Goal: Feedback & Contribution: Submit feedback/report problem

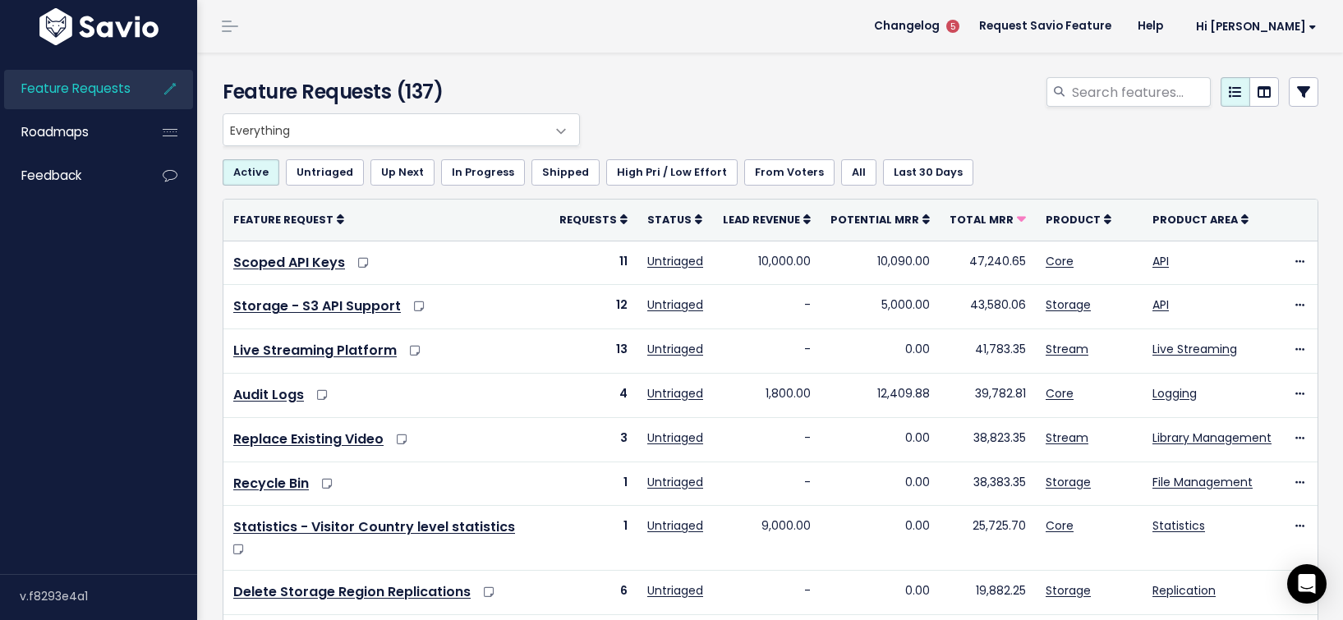
click at [408, 132] on span "Everything" at bounding box center [384, 129] width 323 height 31
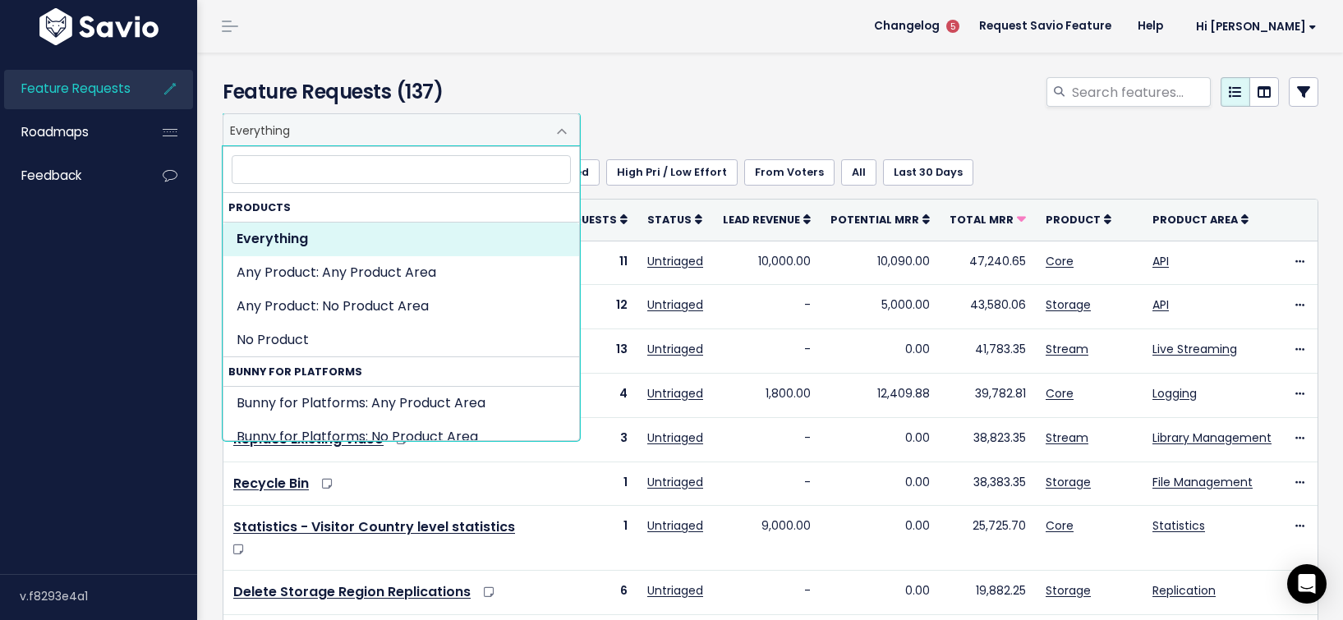
type input "C"
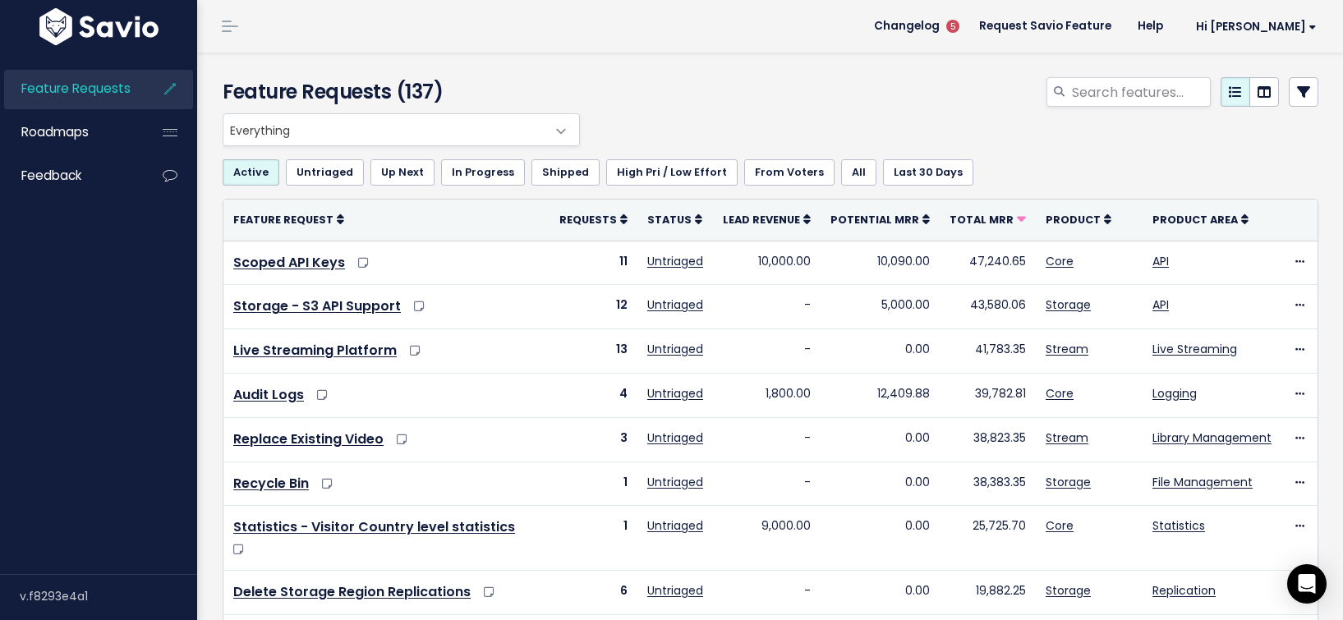
click at [760, 141] on div "Everything Any Product: Any Product Area Any Product: No Product Area No Produc…" at bounding box center [767, 129] width 1096 height 33
click at [168, 90] on icon at bounding box center [170, 89] width 30 height 38
click at [179, 141] on icon at bounding box center [170, 132] width 30 height 38
click at [175, 180] on icon at bounding box center [170, 176] width 30 height 38
click at [173, 180] on icon at bounding box center [170, 176] width 30 height 38
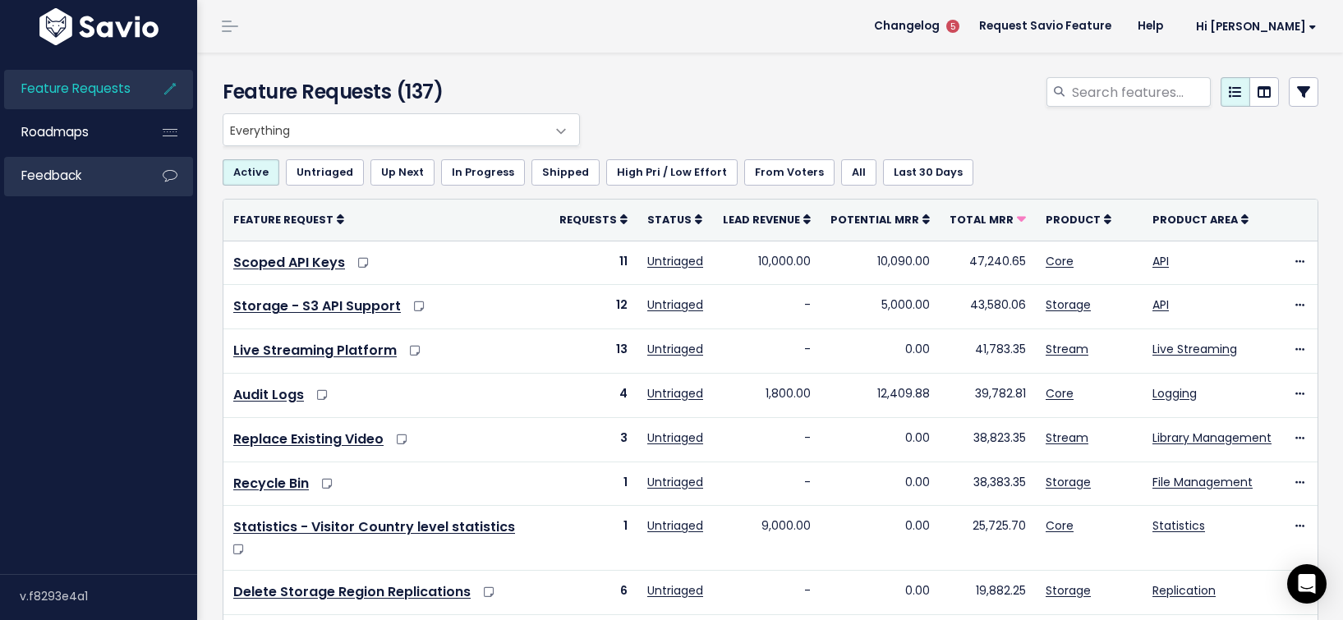
click at [165, 177] on icon at bounding box center [170, 176] width 30 height 38
click at [1316, 580] on div "Open Intercom Messenger" at bounding box center [1308, 585] width 44 height 44
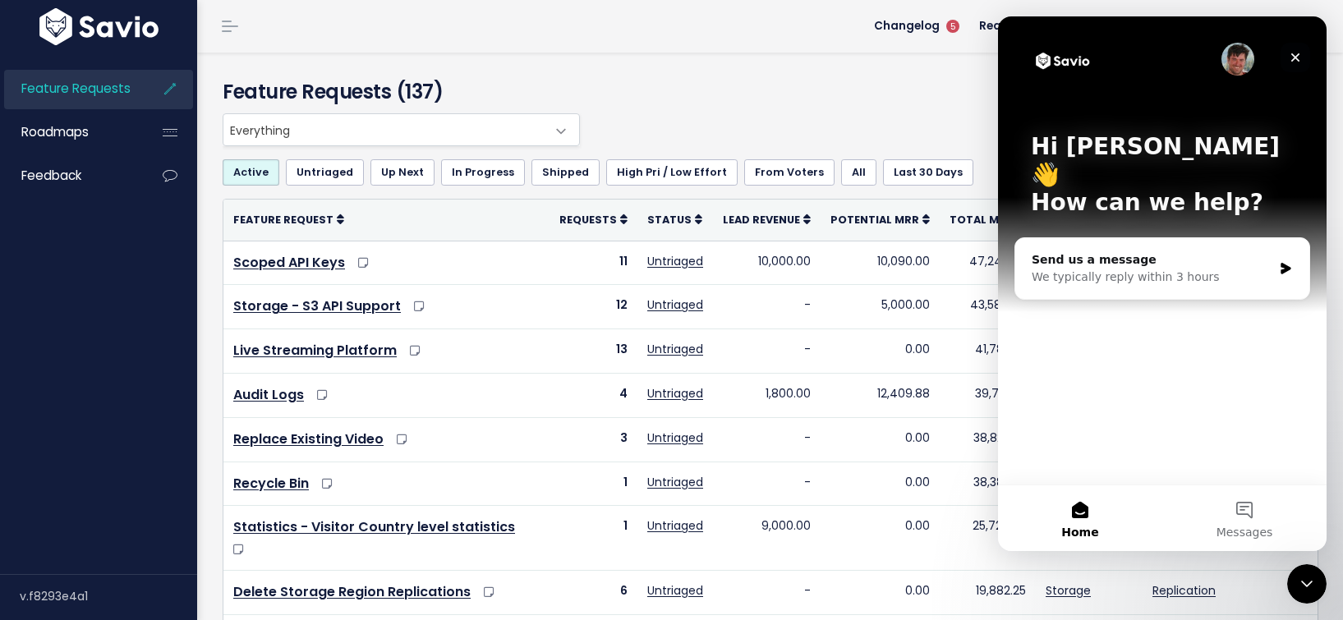
click at [1296, 56] on icon "Close" at bounding box center [1295, 57] width 13 height 13
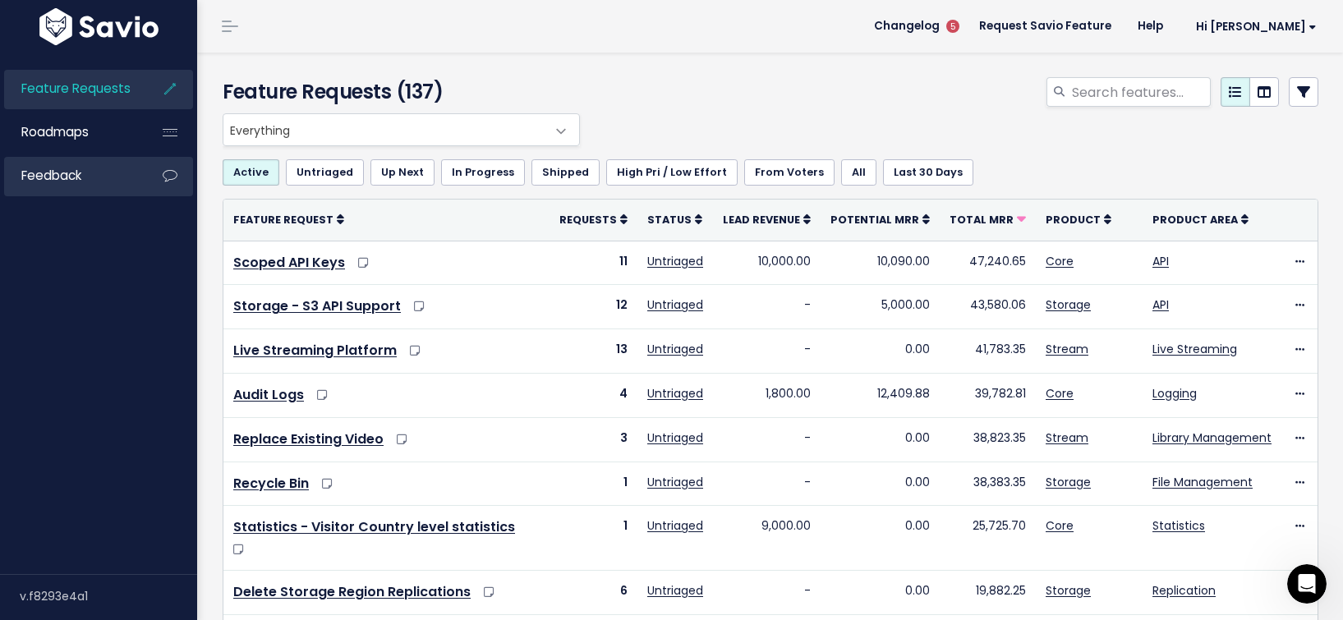
click at [183, 178] on icon at bounding box center [170, 176] width 30 height 38
click at [160, 180] on icon at bounding box center [170, 176] width 30 height 38
click at [124, 177] on link "Feedback" at bounding box center [70, 176] width 132 height 38
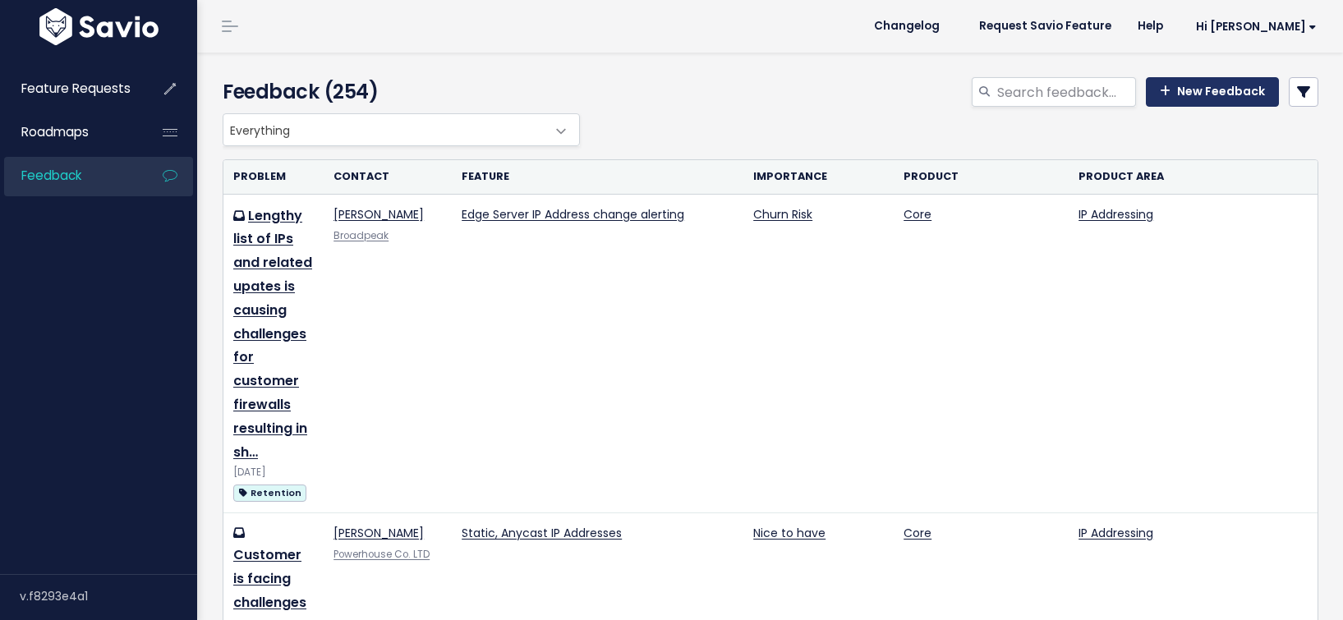
click at [1223, 83] on link "New Feedback" at bounding box center [1212, 92] width 133 height 30
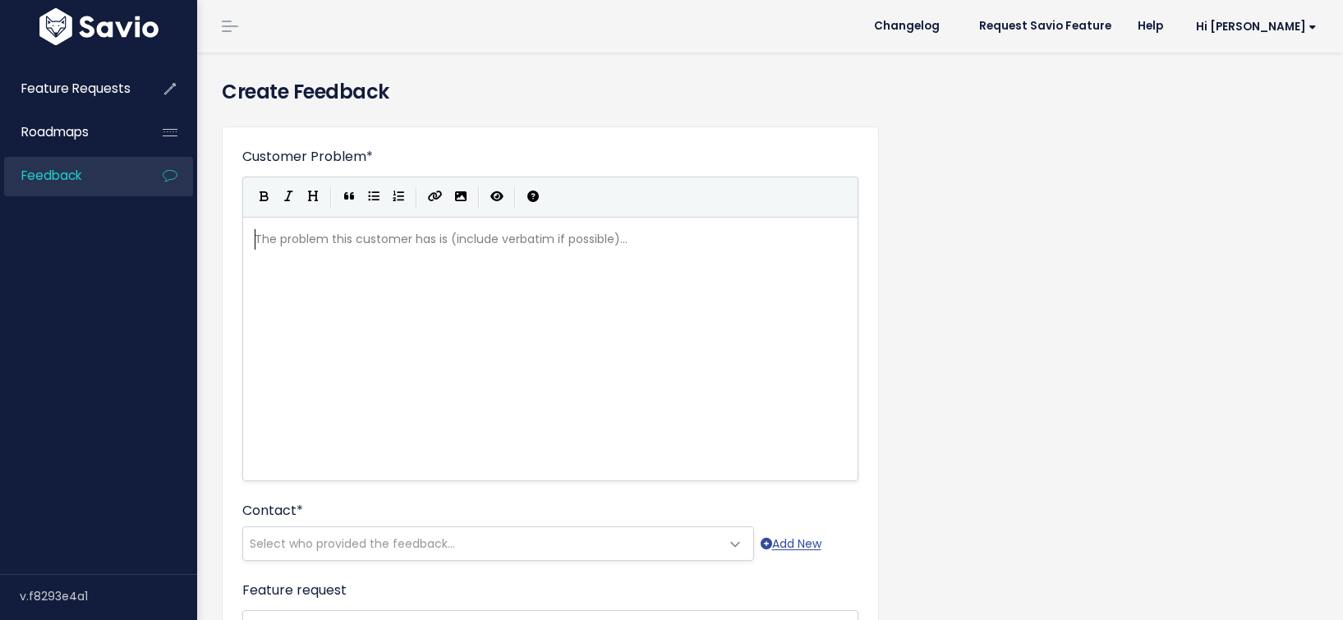
scroll to position [2, 0]
click at [520, 253] on div "The problem this customer has is (include verbatim if possible)... xxxxxxxxxx ​" at bounding box center [570, 370] width 639 height 288
type textarea "Cahc"
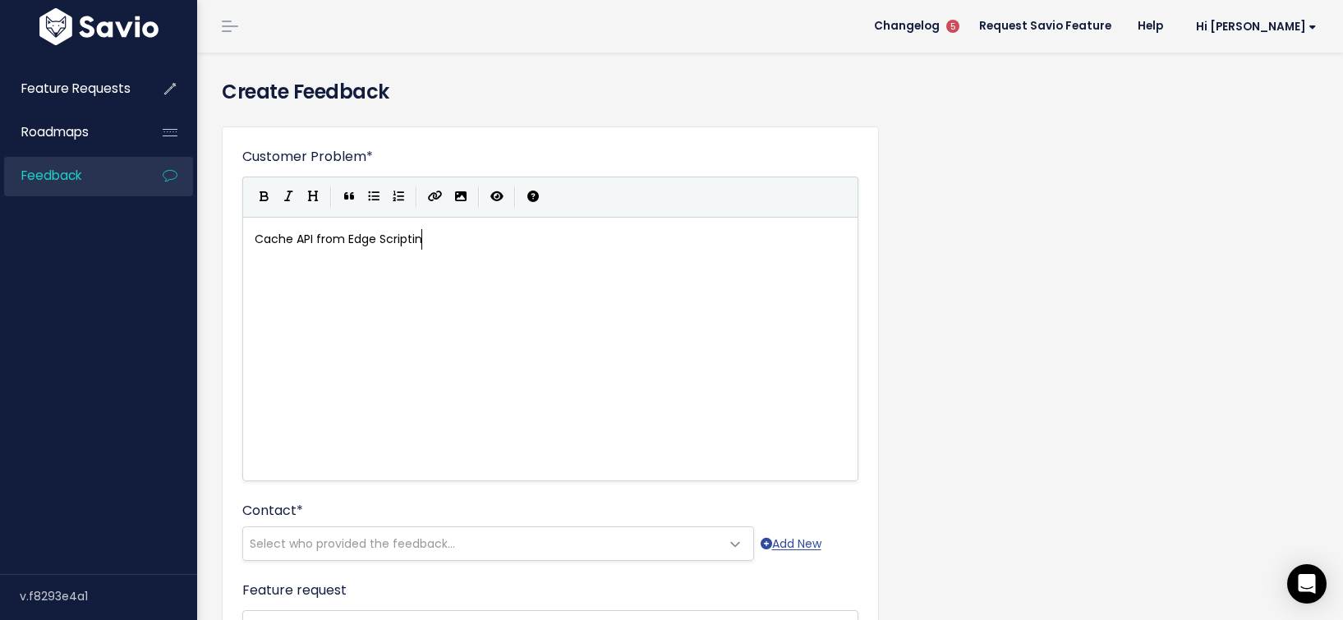
type textarea "che API from Edge Scripting"
type textarea "Onl"
type textarea "y cache"
type textarea "Us"
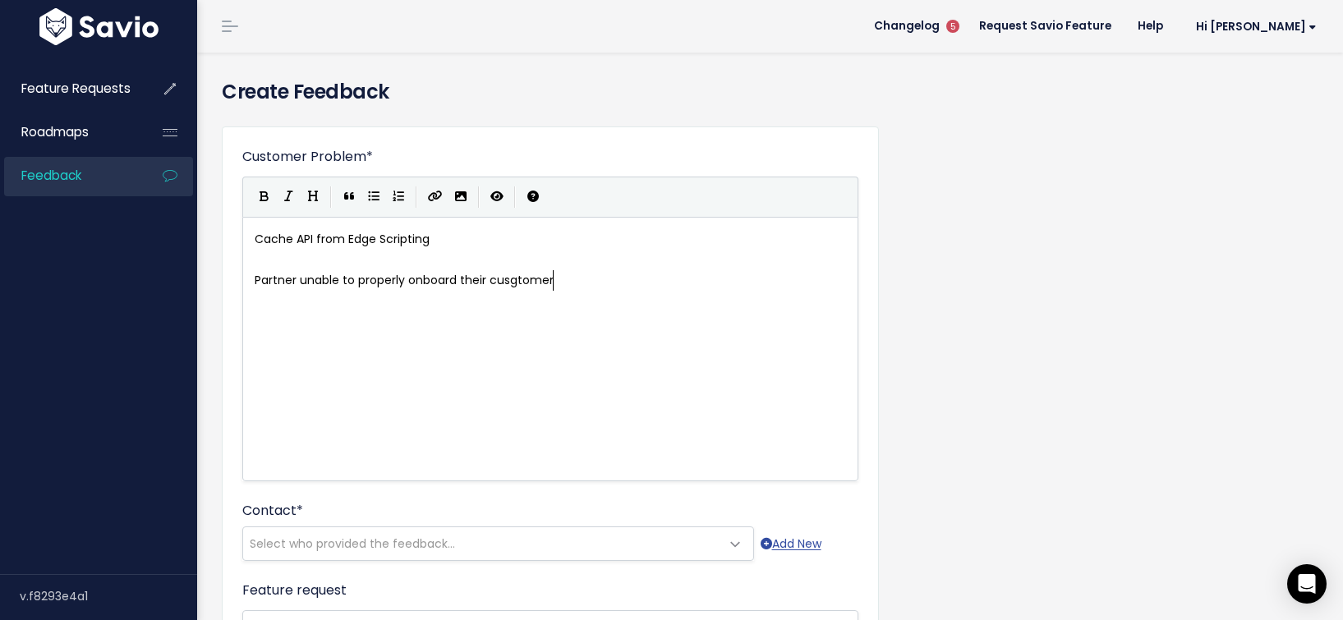
type textarea "Partner unable to properly onboard their cusgtomers"
type textarea "tomer s"
type textarea "s"
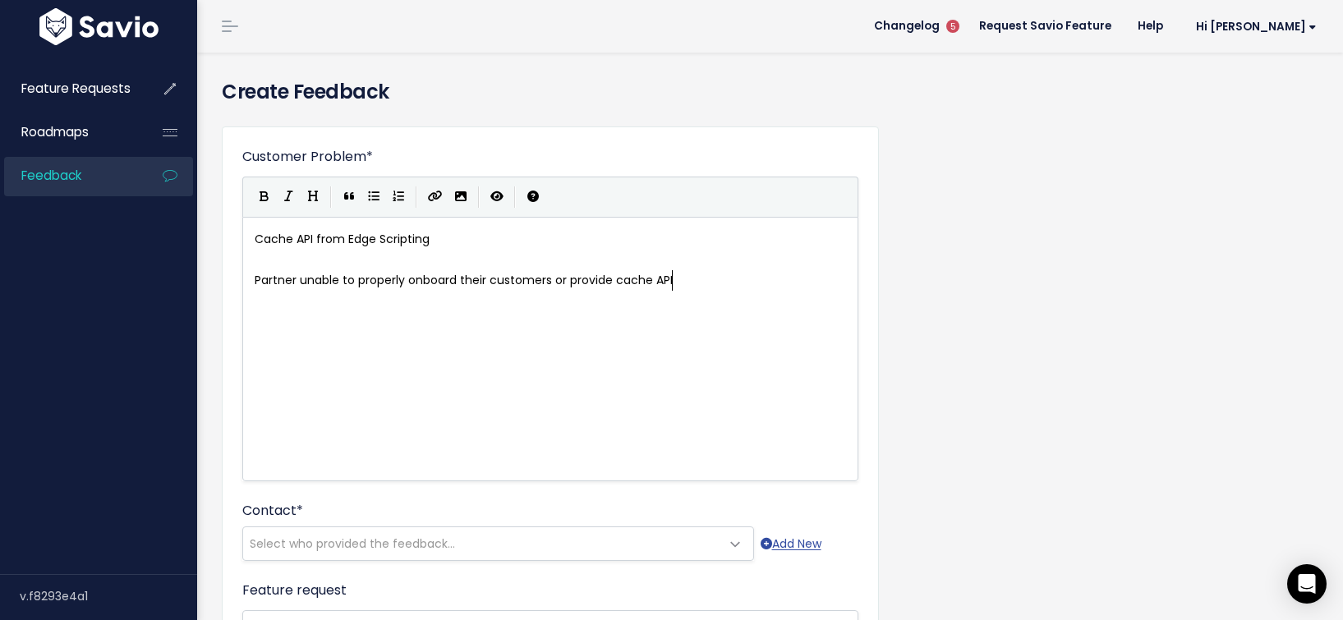
type textarea "or provide cache API"
type textarea "dynamic FUl"
type textarea "Full Pac"
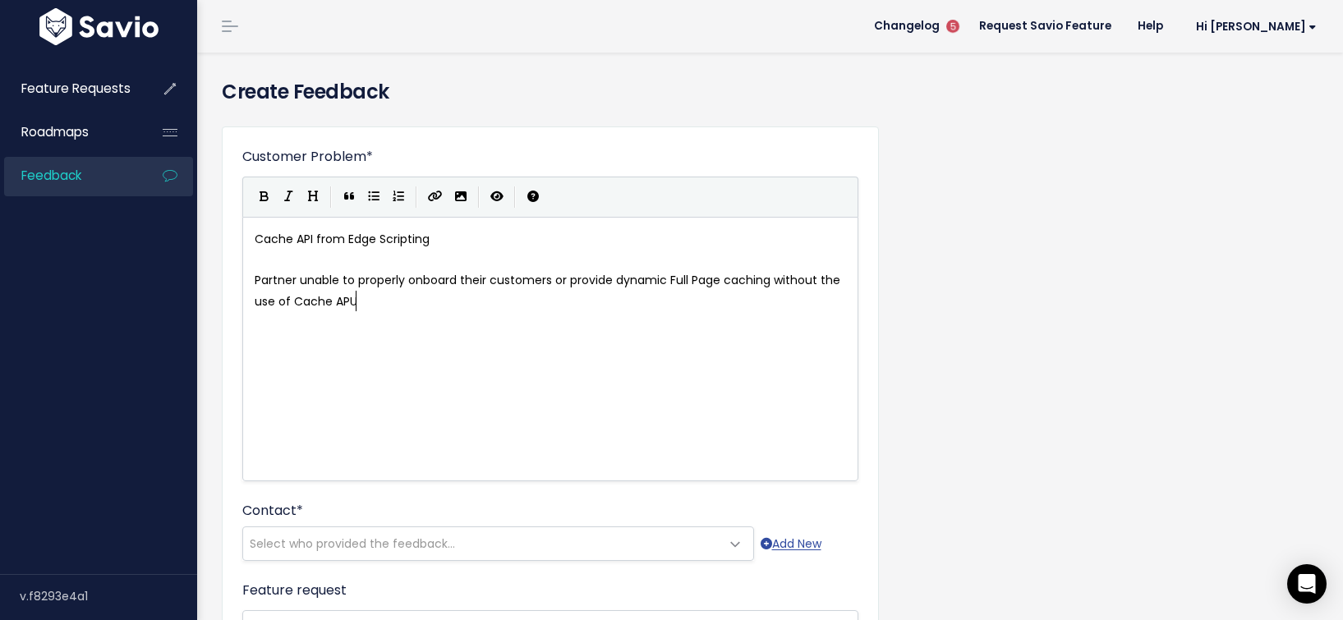
type textarea "ge caching without the use of Cache APU"
type textarea "I as they see fit."
type textarea "Being able to manipulate cac"
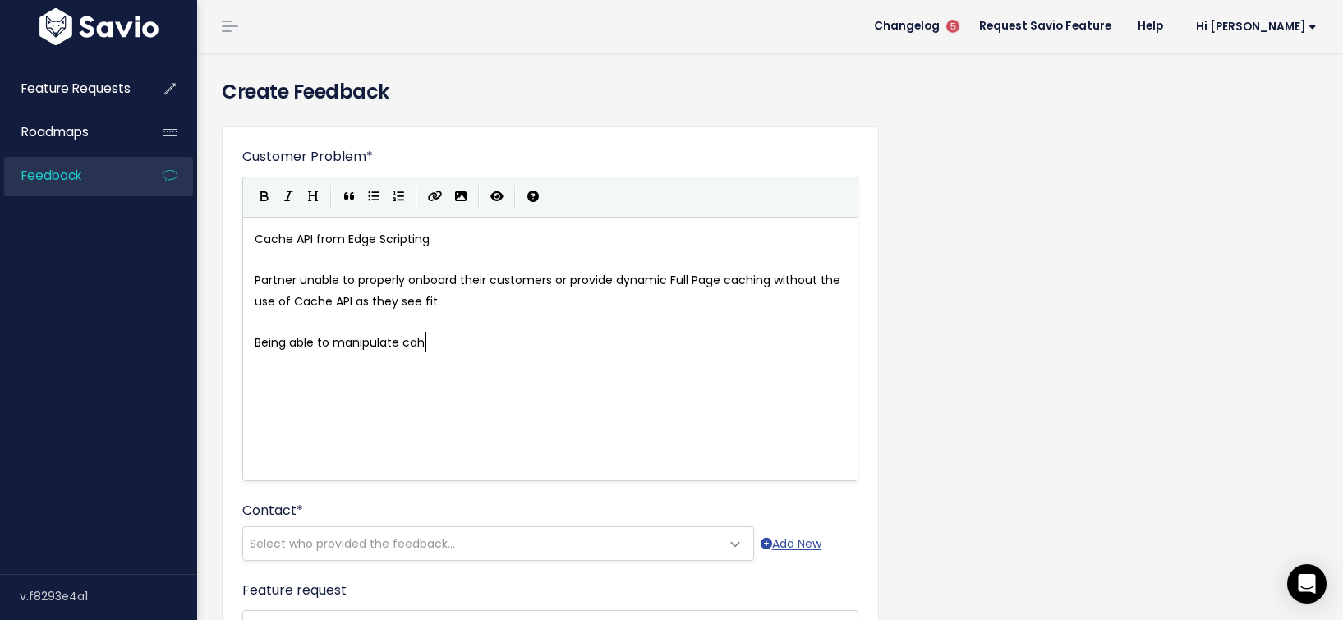
type textarea "cahc"
type textarea "che via str"
type textarea "cripting would unlock this abl"
type textarea "ility and"
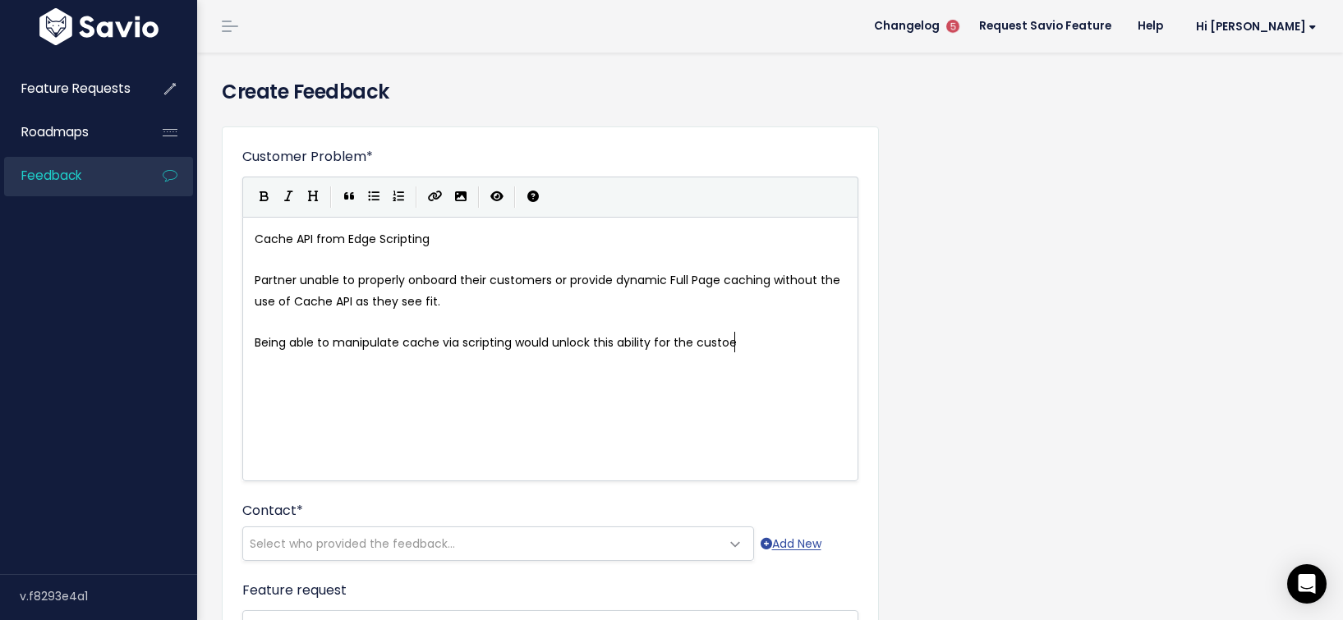
type textarea "for the custoer"
type textarea "mer with ligether loade on supprot and"
type textarea "on support and solutions engineering tea,."
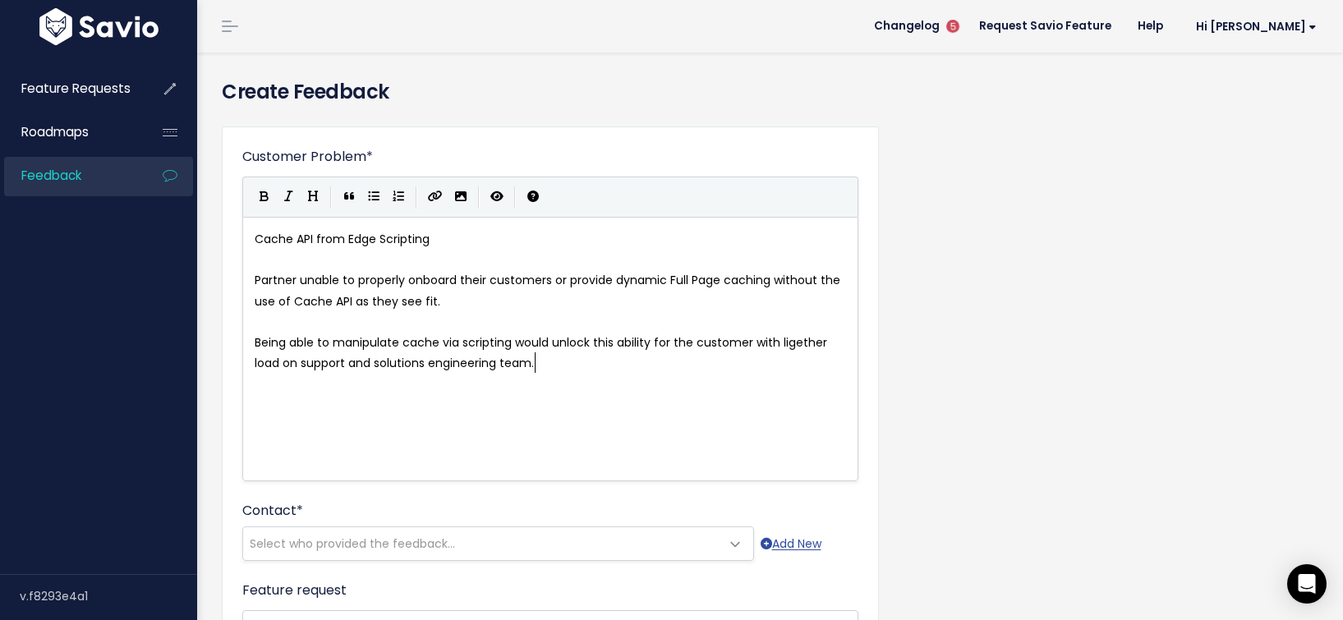
type textarea "m."
type textarea "Lamar to po"
type textarea "roi"
type textarea "vide more Det"
type textarea "dtai"
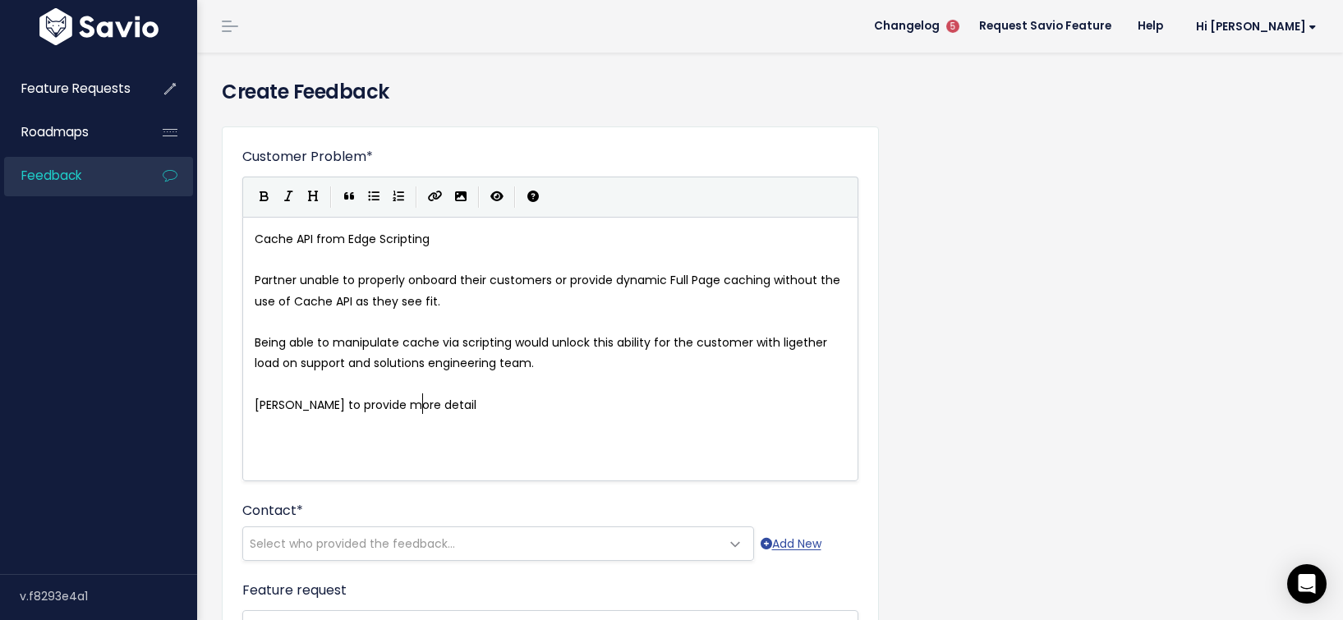
type textarea "etails"
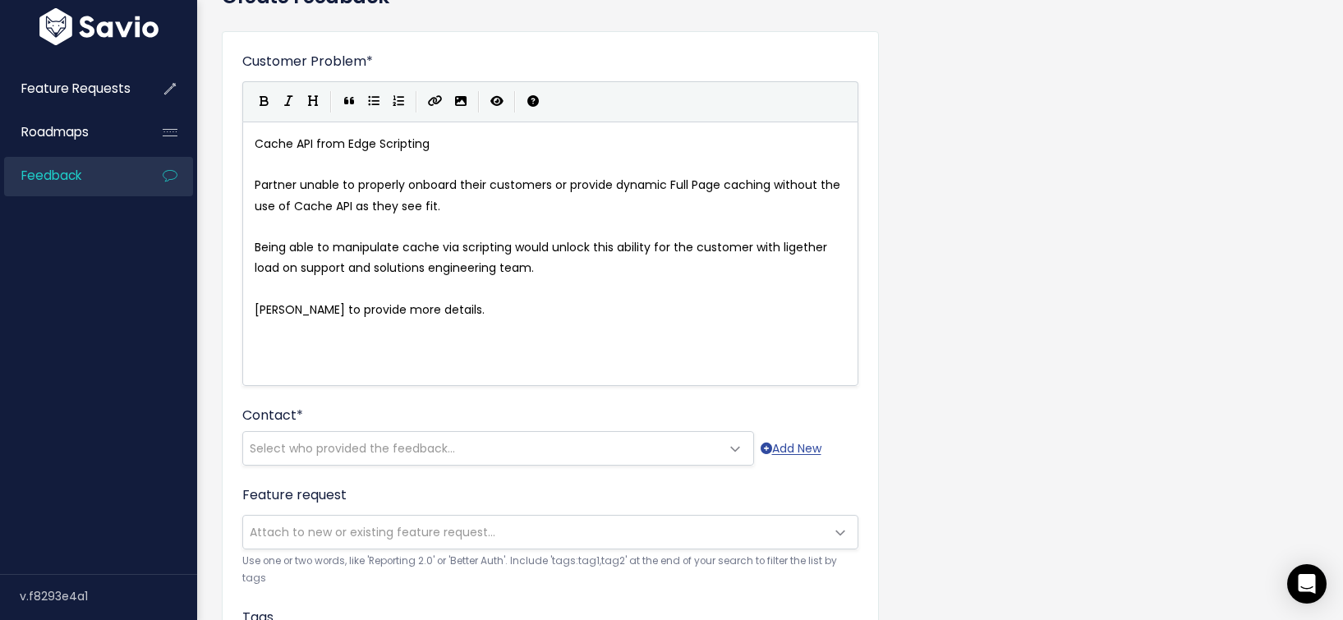
scroll to position [104, 0]
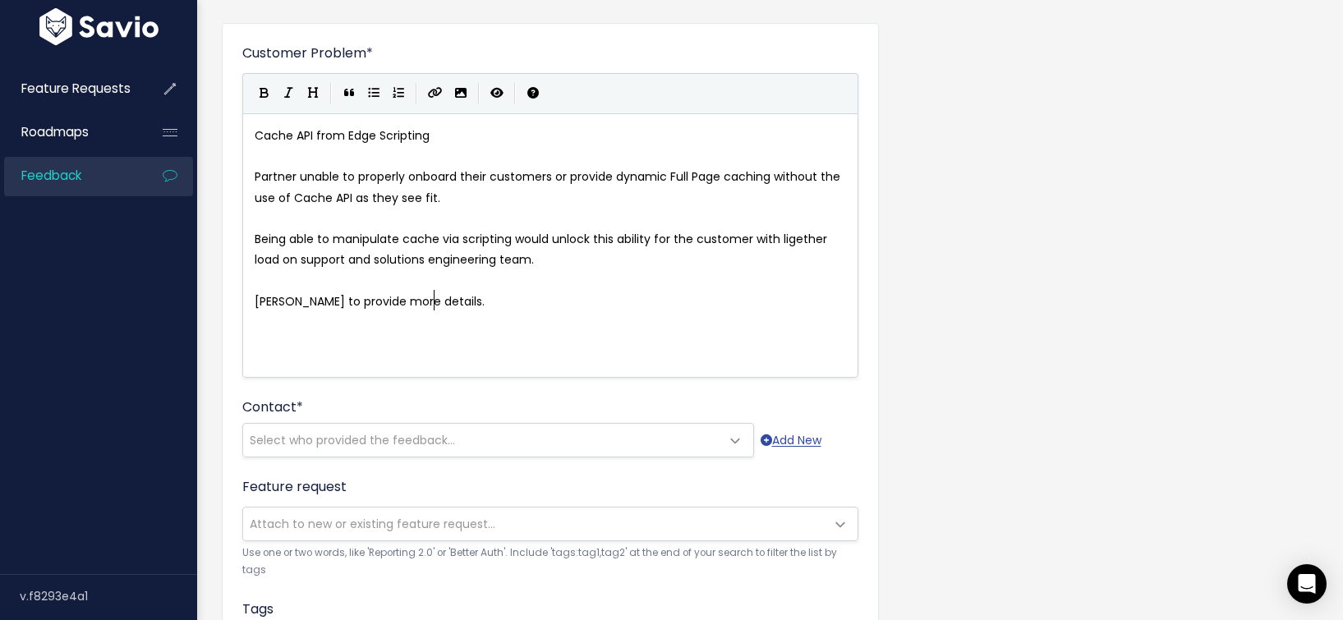
type textarea "."
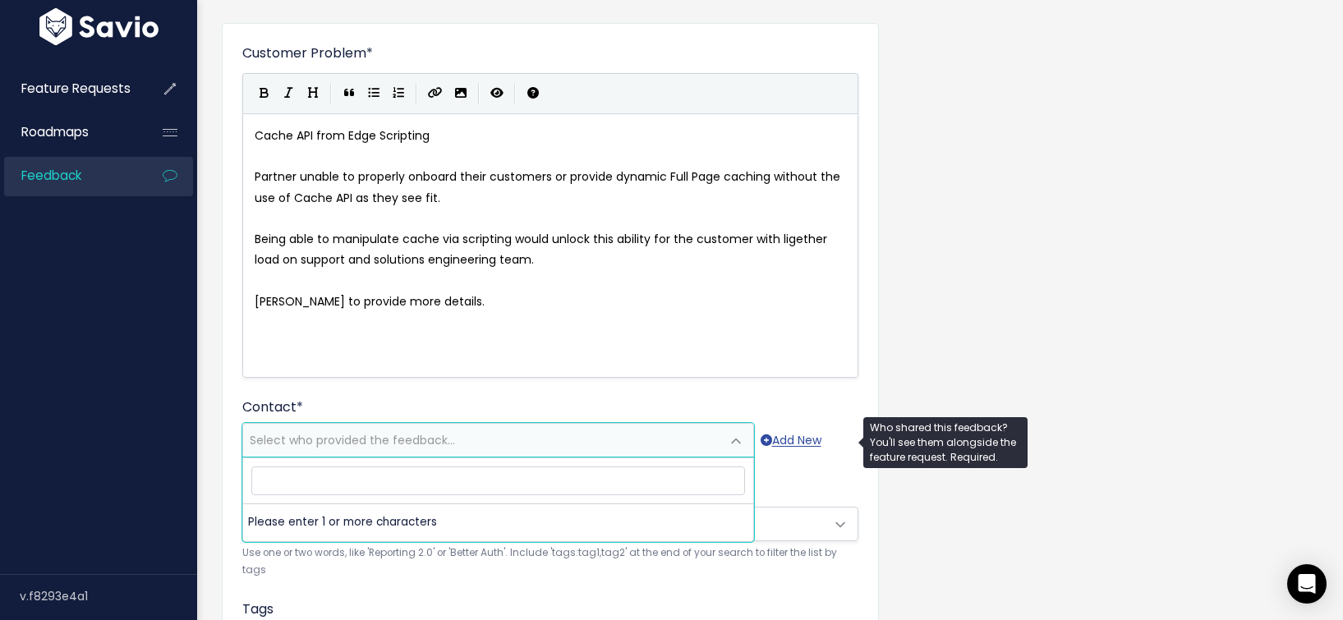
click at [512, 437] on span "Select who provided the feedback..." at bounding box center [481, 440] width 477 height 33
type input "I"
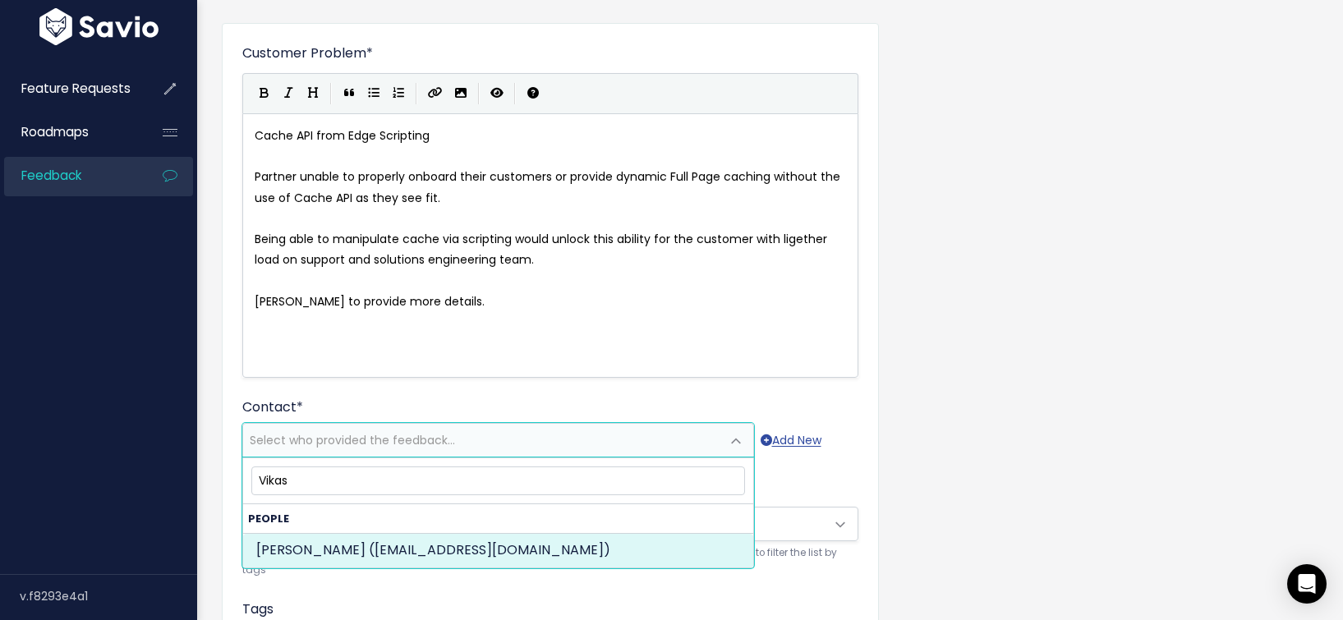
type input "Vikas"
select select "87185607"
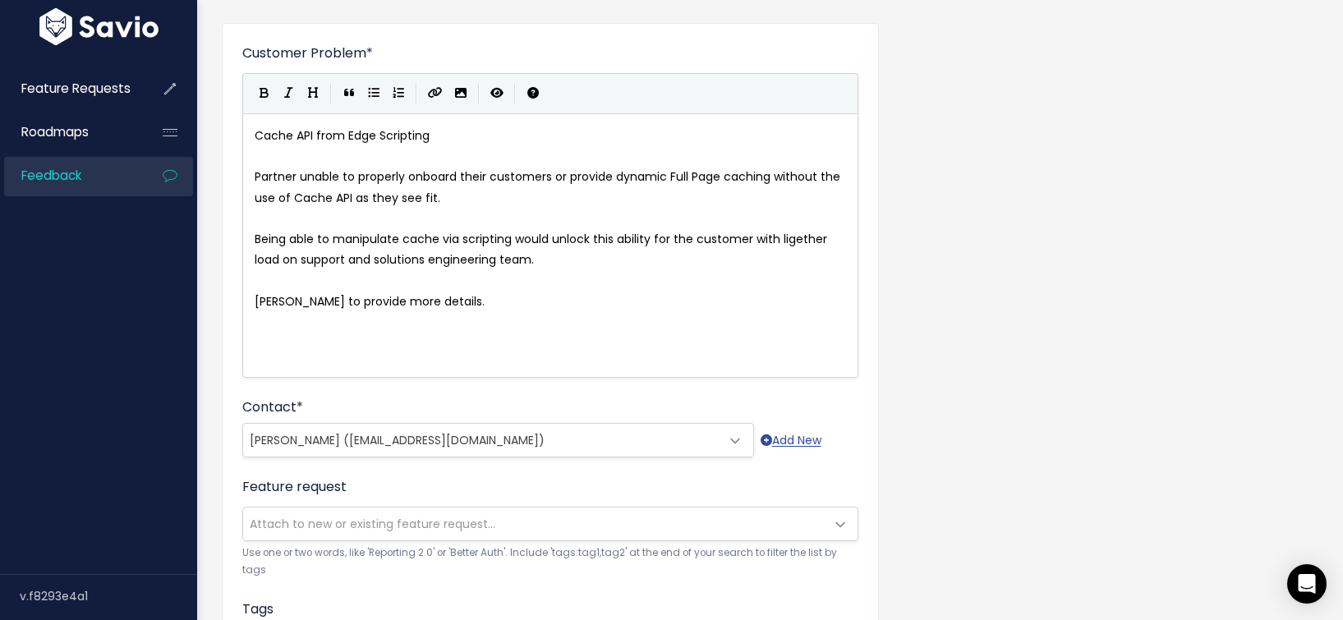
click at [403, 541] on div "Feature request --------- Attach to new or existing feature request... Use one …" at bounding box center [550, 528] width 616 height 103
click at [417, 517] on span "Attach to new or existing feature request..." at bounding box center [373, 524] width 246 height 16
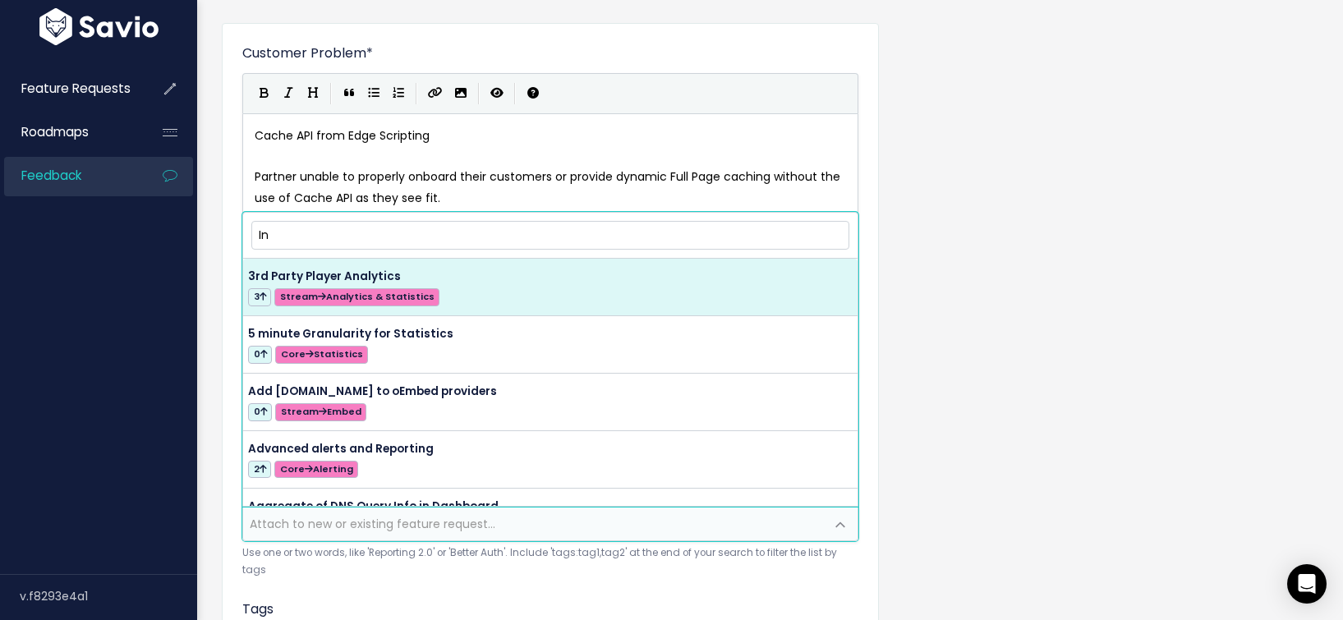
type input "I"
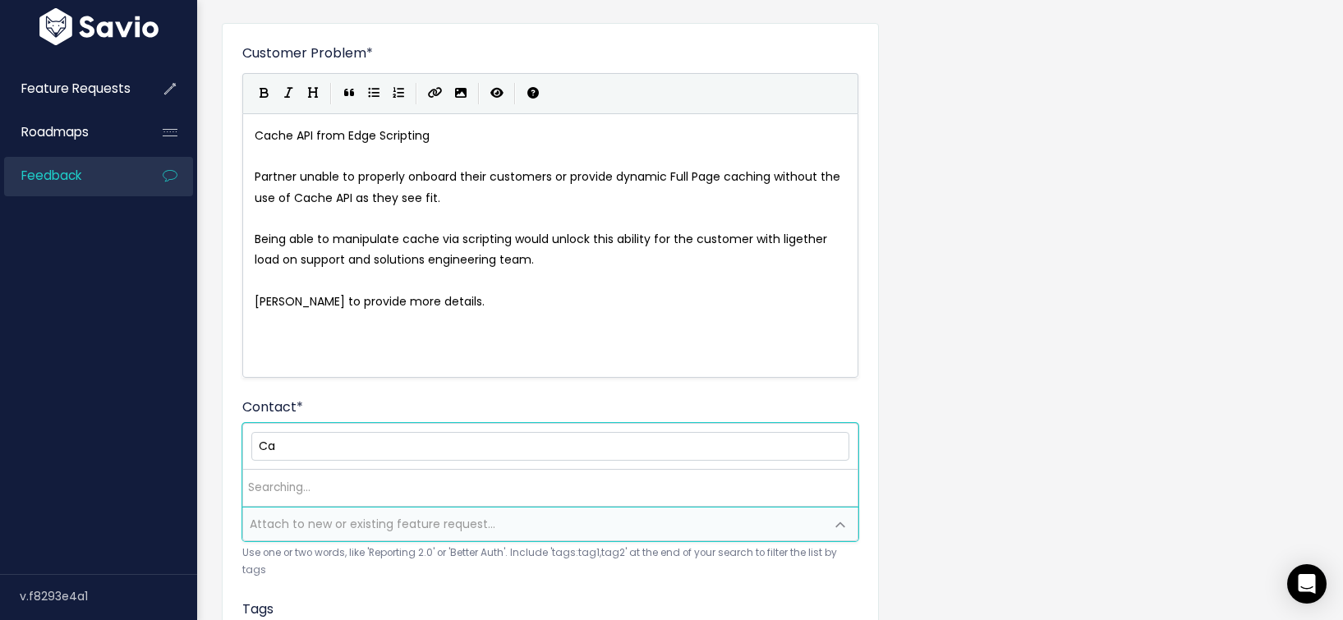
type input "C"
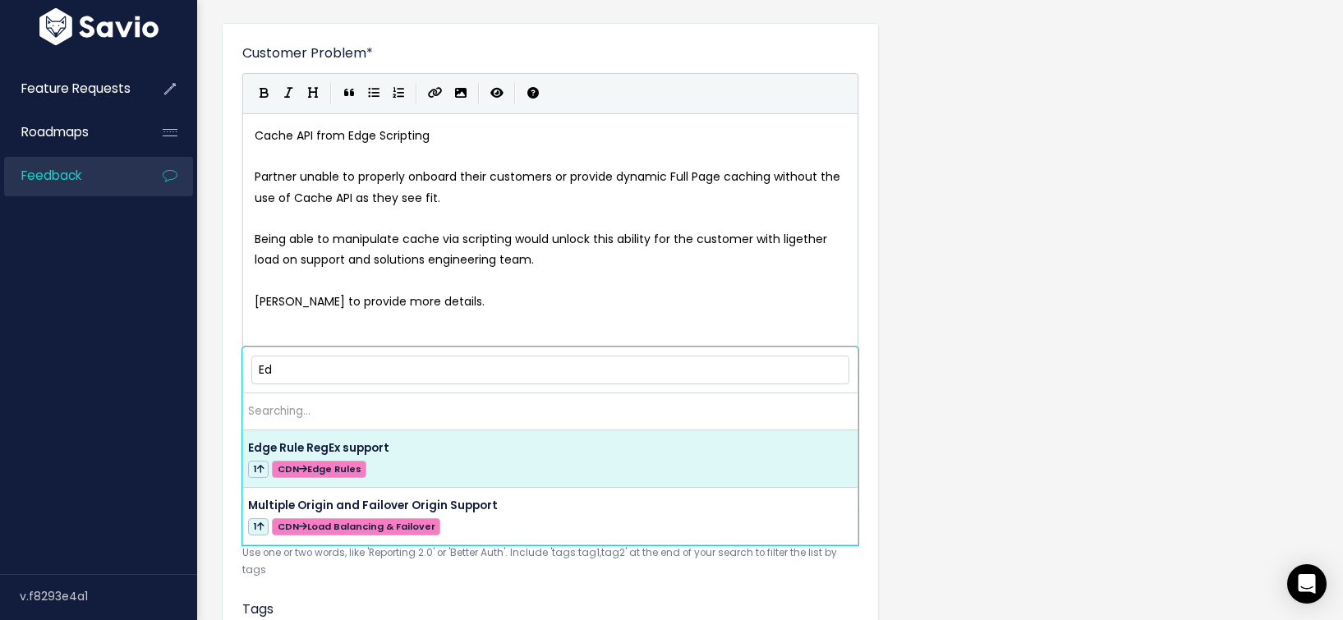
type input "E"
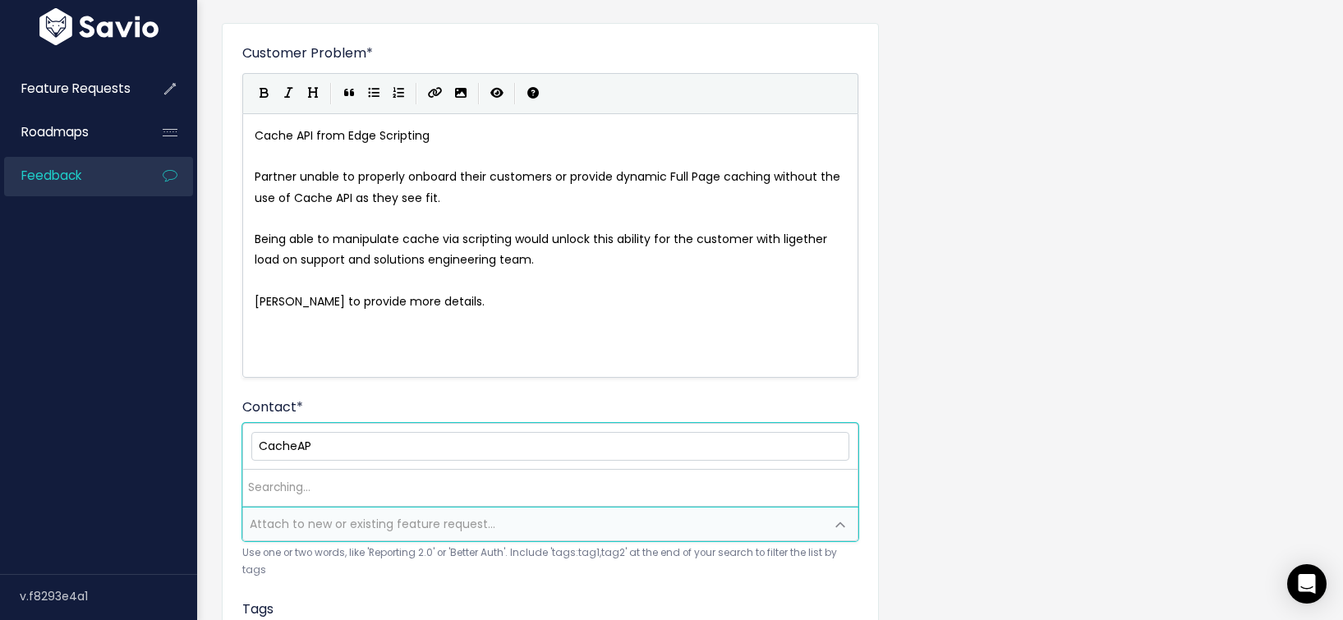
type input "CacheAPi"
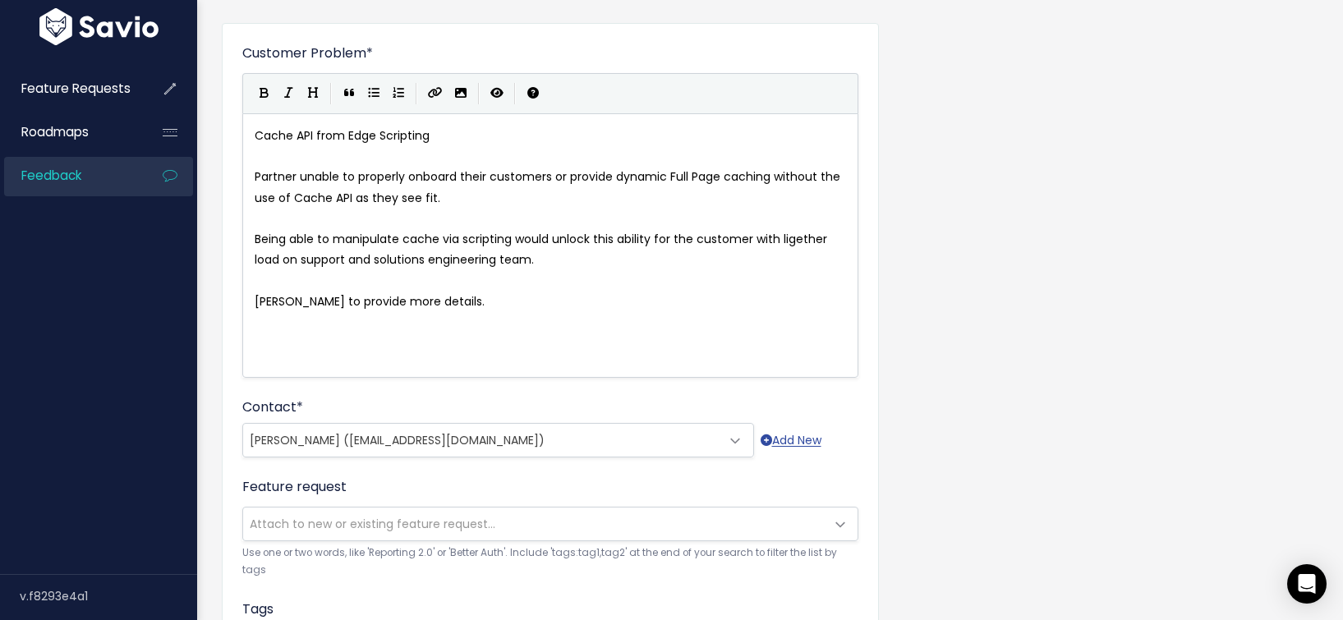
click at [367, 399] on div "Contact * --------- Vikas Singhal (vikas@instawp.com) Vikas Singhal (vikas@inst…" at bounding box center [550, 428] width 616 height 60
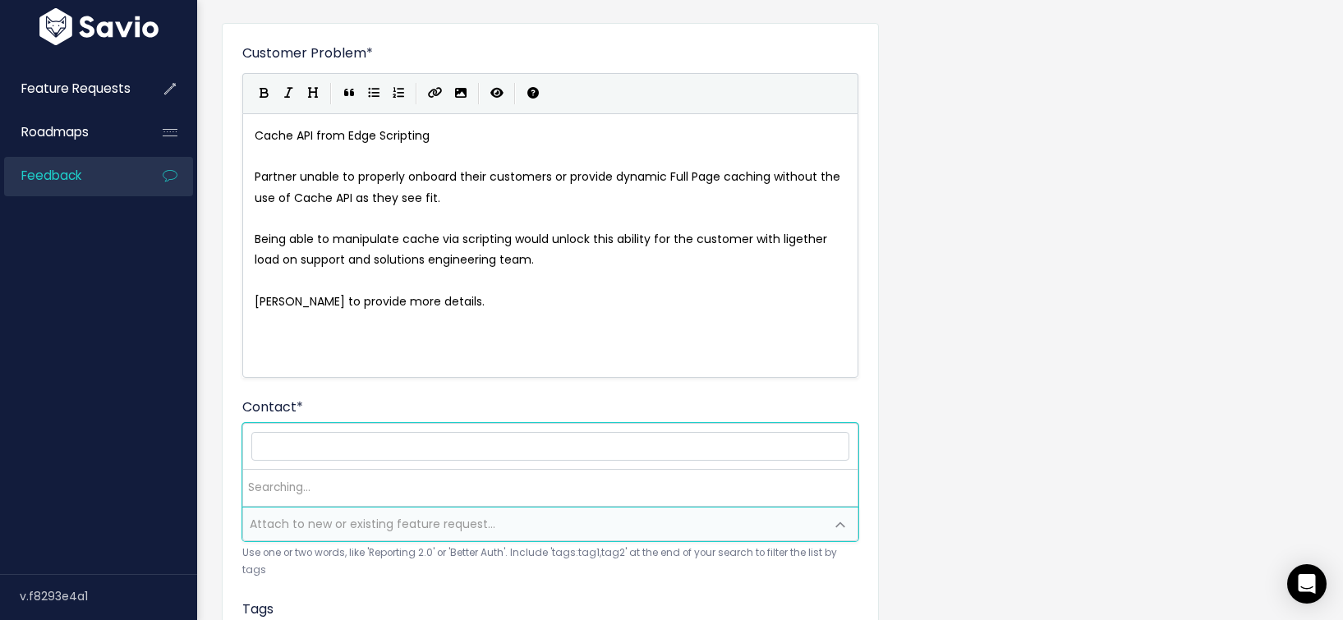
click at [325, 523] on span "Attach to new or existing feature request..." at bounding box center [373, 524] width 246 height 16
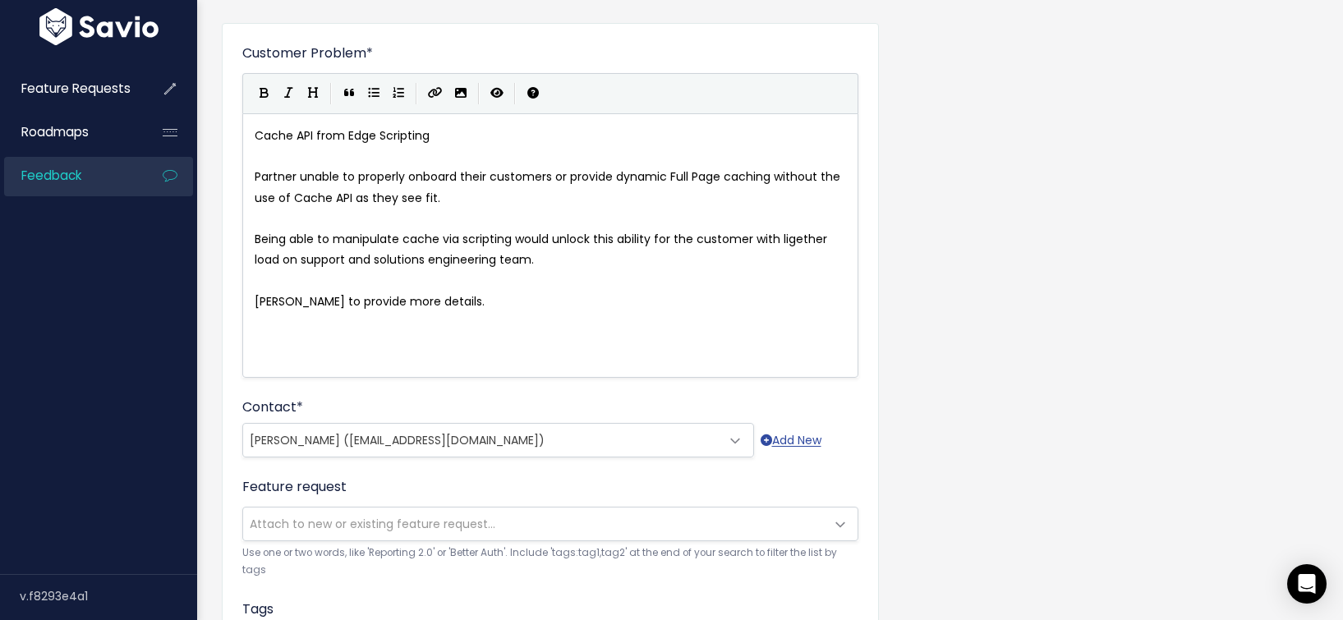
click at [230, 274] on div "Customer Problem * Cache API from Edge Scripting Partner unable to properly onb…" at bounding box center [550, 492] width 657 height 939
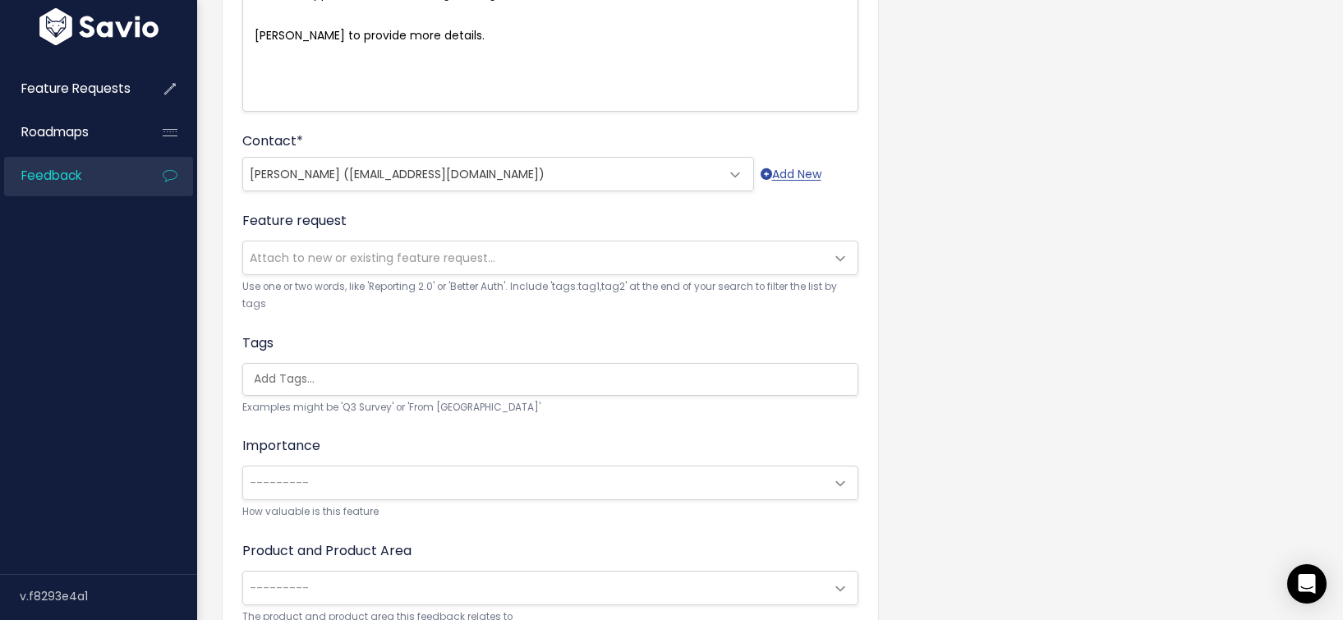
scroll to position [431, 0]
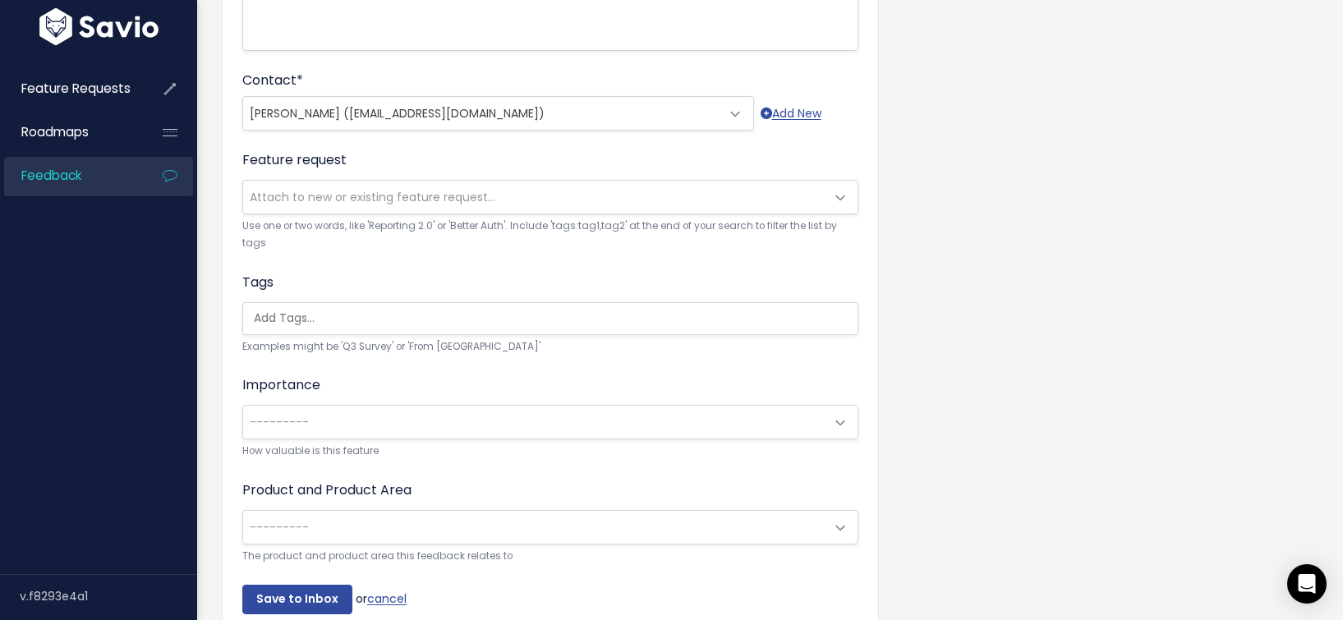
click at [316, 454] on small "How valuable is this feature" at bounding box center [550, 451] width 616 height 17
click at [328, 423] on span "---------" at bounding box center [534, 422] width 582 height 33
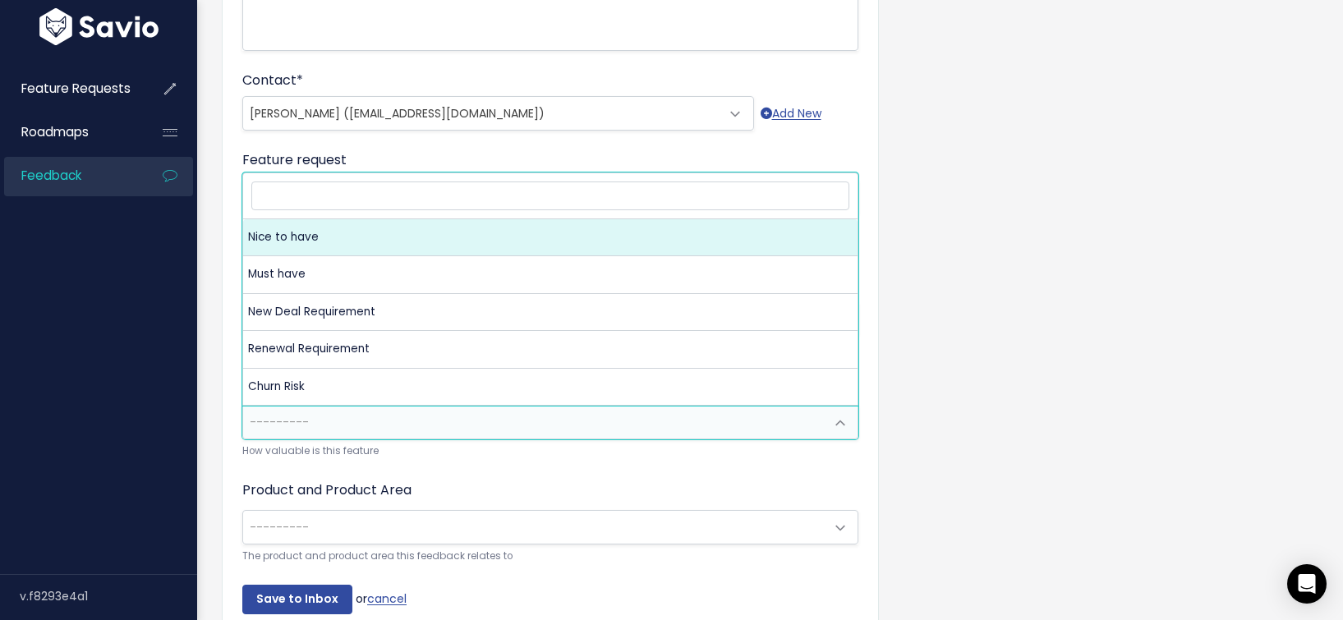
select select "NICE_TO_HAVE"
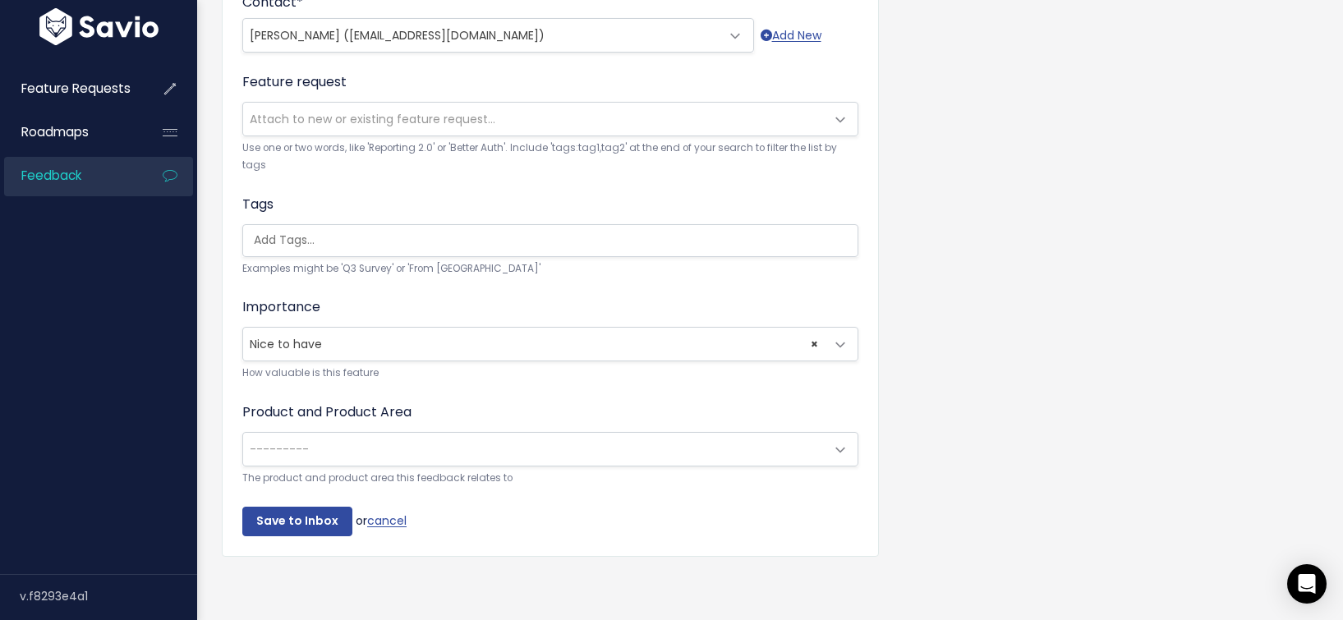
click at [357, 434] on span "---------" at bounding box center [534, 449] width 582 height 33
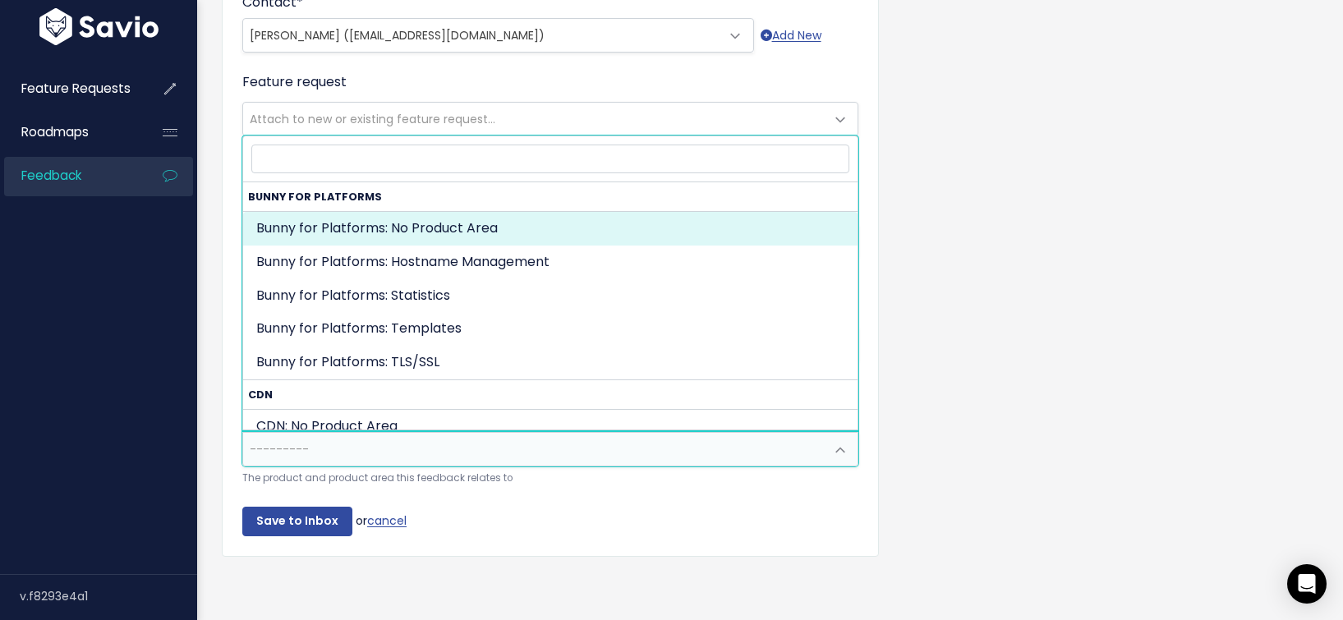
scroll to position [508, 0]
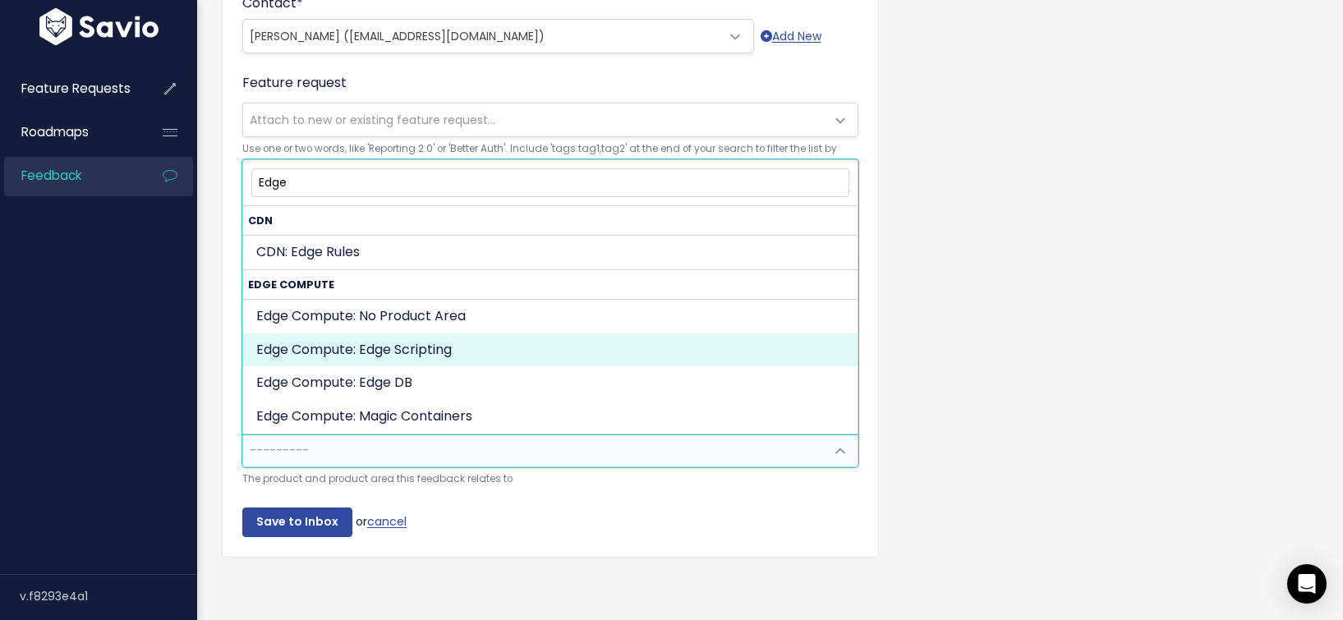
type input "Edge"
select select "COMPUTE:SCRIPTING"
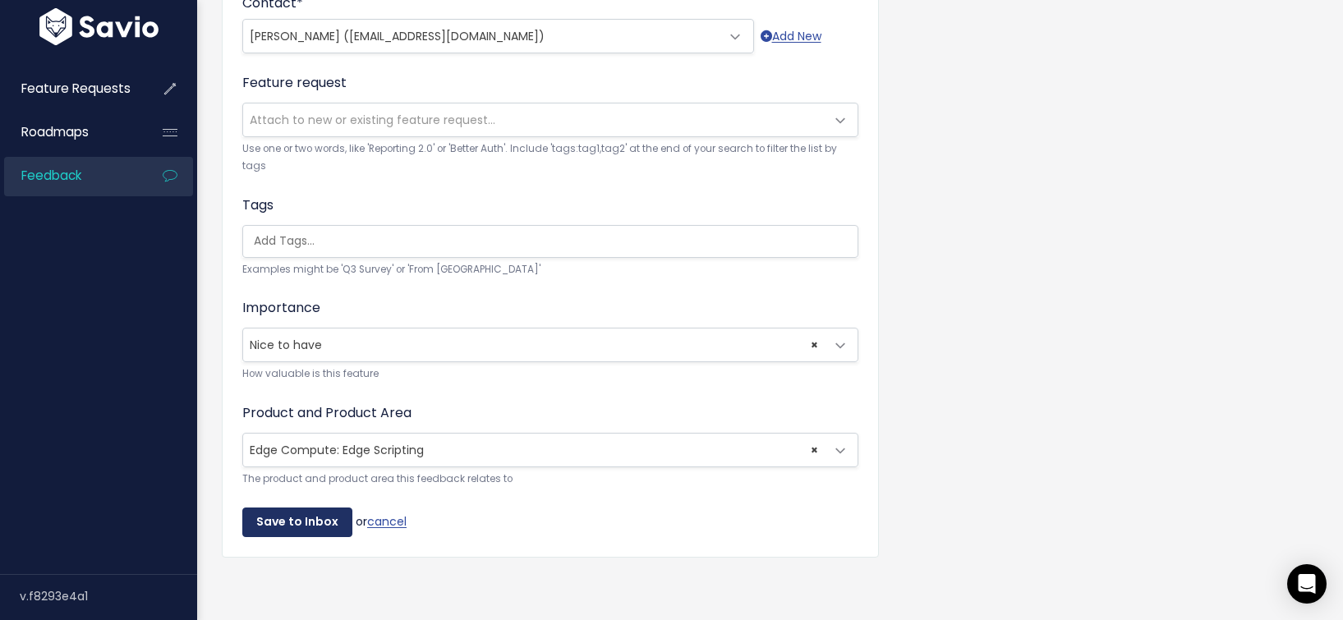
click at [306, 535] on input "Save to Inbox" at bounding box center [297, 523] width 110 height 30
click at [315, 518] on input "Save to Inbox" at bounding box center [297, 523] width 110 height 30
